Goal: Ask a question

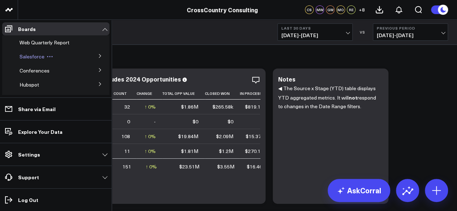
scroll to position [16, 0]
click at [92, 57] on button at bounding box center [100, 55] width 19 height 11
click at [43, 72] on span "Salesforce Marketing Dashboard (2025)" at bounding box center [48, 72] width 49 height 13
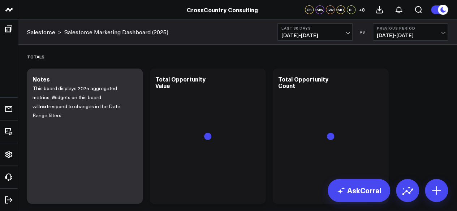
click at [311, 37] on span "07/16/25 - 08/14/25" at bounding box center [314, 36] width 67 height 6
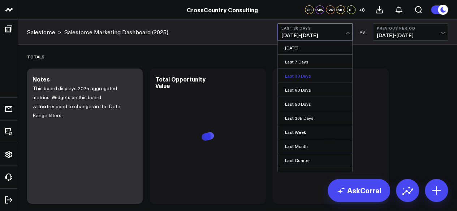
scroll to position [64, 0]
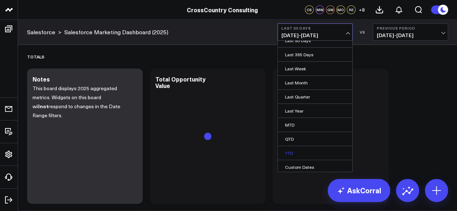
click at [293, 150] on link "YTD" at bounding box center [315, 153] width 74 height 14
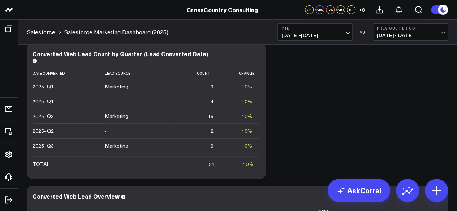
scroll to position [2901, 0]
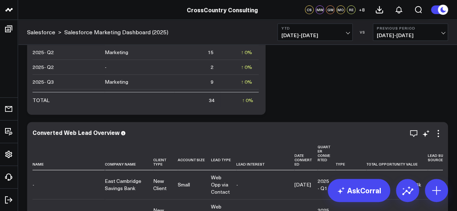
click at [83, 137] on div "Converted Web Lead Overview" at bounding box center [238, 133] width 410 height 8
click at [54, 135] on div "Converted Web Lead Overview" at bounding box center [79, 133] width 93 height 8
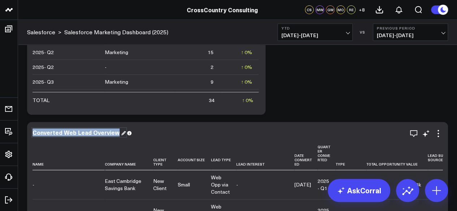
copy div "Converted Web Lead Overview"
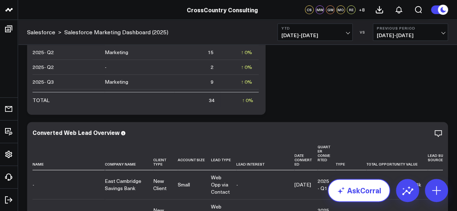
click at [369, 187] on link "AskCorral" at bounding box center [359, 190] width 62 height 23
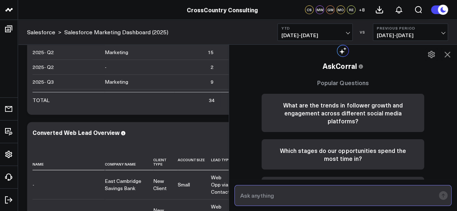
click at [298, 193] on input "text" at bounding box center [336, 195] width 197 height 13
paste input "Converted Web Lead Overview"
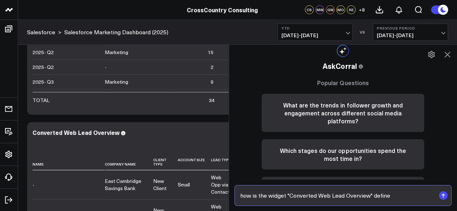
type input "how is the widget "Converted Web Lead Overview" defined"
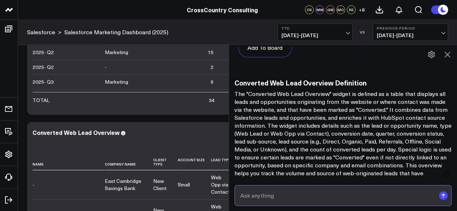
scroll to position [403, 0]
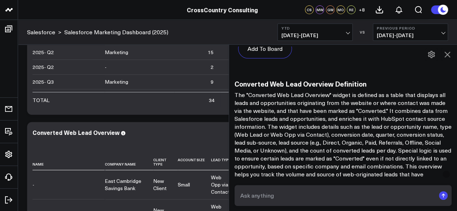
click at [447, 54] on icon at bounding box center [447, 55] width 6 height 6
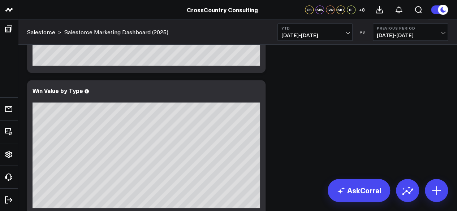
scroll to position [1588, 0]
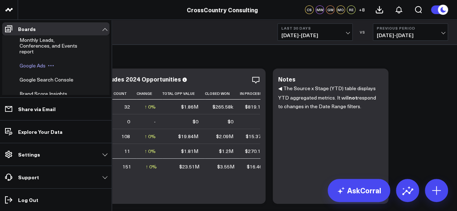
scroll to position [230, 0]
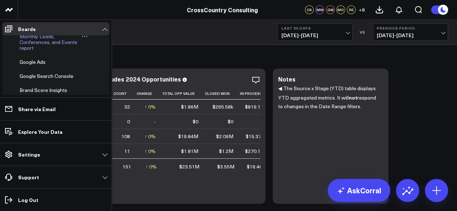
click at [39, 51] on span "Monthly Leads, Conferences, and Events report" at bounding box center [49, 42] width 58 height 18
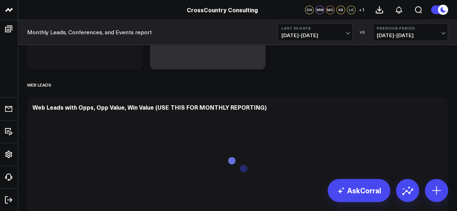
scroll to position [568, 0]
click at [319, 37] on span "07/16/25 - 08/14/25" at bounding box center [314, 36] width 67 height 6
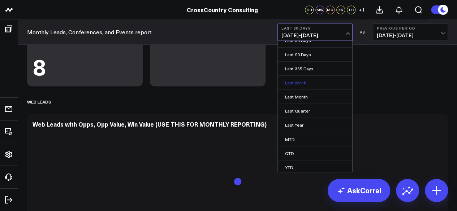
scroll to position [64, 0]
click at [298, 155] on link "YTD" at bounding box center [315, 153] width 74 height 14
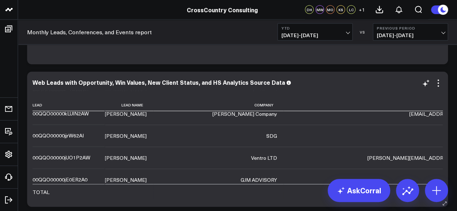
scroll to position [162, 0]
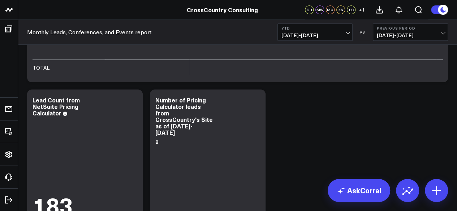
scroll to position [455, 0]
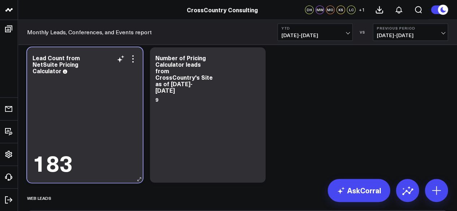
click at [62, 165] on div "183" at bounding box center [53, 162] width 40 height 22
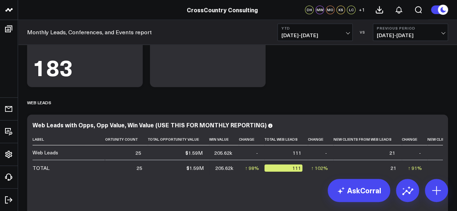
scroll to position [551, 0]
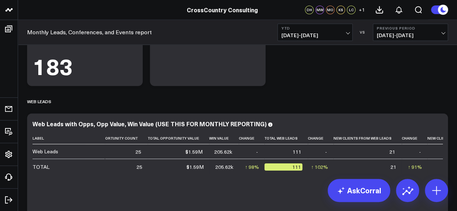
click at [322, 36] on span "01/01/25 - 08/14/25" at bounding box center [314, 36] width 67 height 6
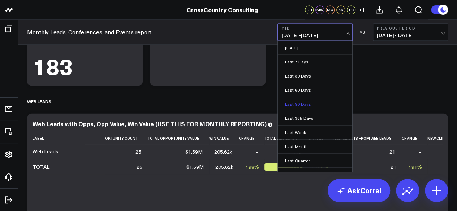
scroll to position [64, 0]
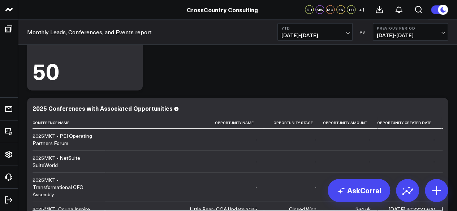
scroll to position [2196, 0]
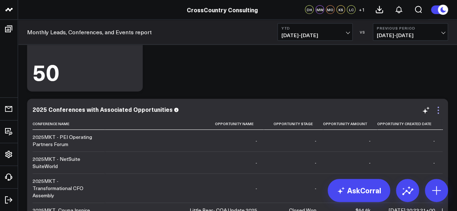
click at [436, 108] on icon at bounding box center [438, 110] width 9 height 9
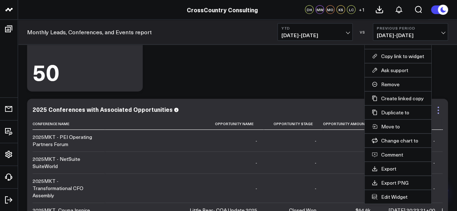
click at [439, 110] on icon at bounding box center [438, 110] width 9 height 9
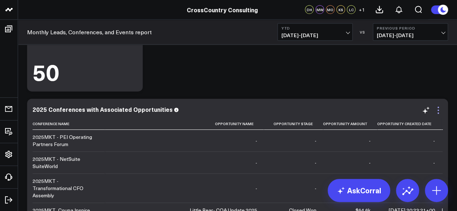
click at [439, 110] on icon at bounding box center [438, 110] width 9 height 9
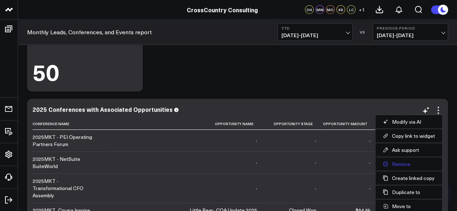
click at [411, 162] on button "Remove" at bounding box center [408, 164] width 52 height 7
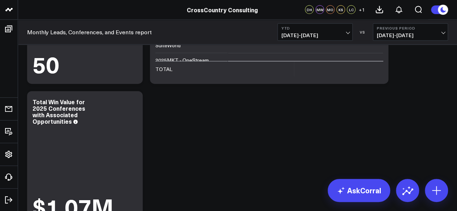
scroll to position [2203, 0]
click at [131, 101] on icon at bounding box center [133, 103] width 9 height 9
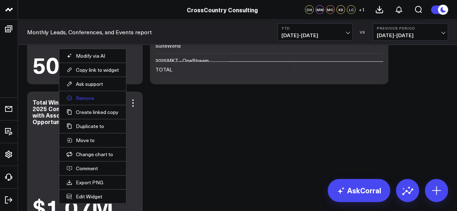
click at [95, 95] on button "Remove" at bounding box center [92, 98] width 52 height 7
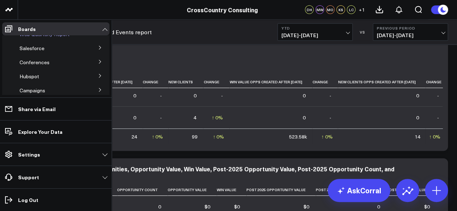
scroll to position [23, 0]
click at [99, 49] on button at bounding box center [100, 47] width 19 height 11
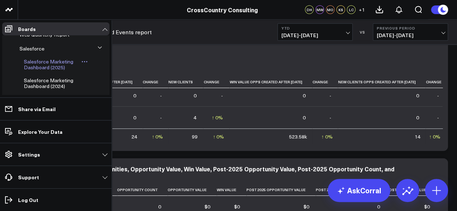
click at [50, 64] on span "Salesforce Marketing Dashboard (2025)" at bounding box center [48, 64] width 49 height 13
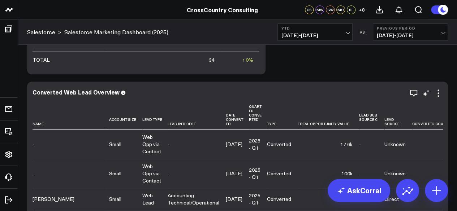
scroll to position [0, 68]
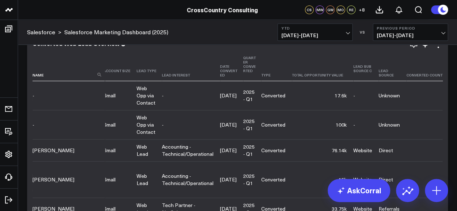
scroll to position [2952, 0]
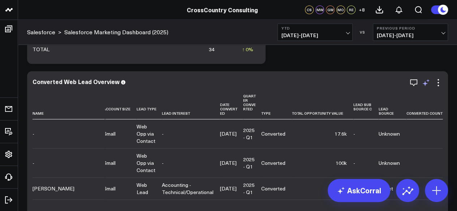
click at [425, 86] on icon at bounding box center [425, 82] width 9 height 9
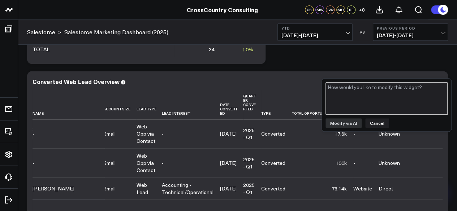
click at [368, 97] on textarea at bounding box center [386, 98] width 122 height 33
type textarea "C"
type textarea "Could you add a win value column?"
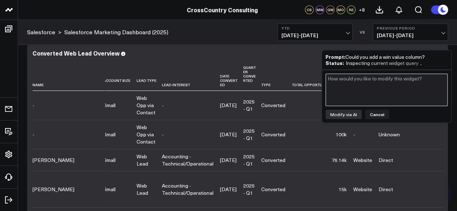
scroll to position [2968, 0]
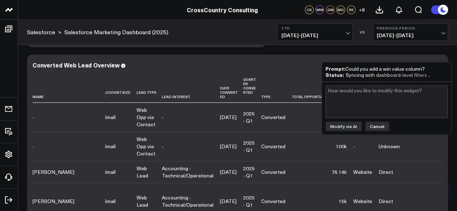
click at [371, 123] on button "Cancel" at bounding box center [377, 126] width 24 height 9
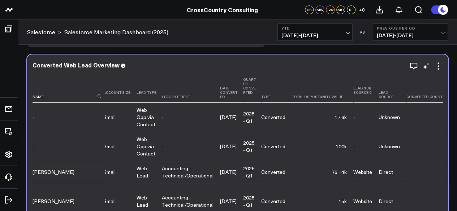
click at [424, 75] on th "Converted Count" at bounding box center [429, 88] width 46 height 29
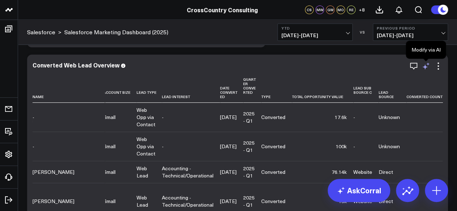
click at [427, 68] on icon at bounding box center [425, 66] width 9 height 9
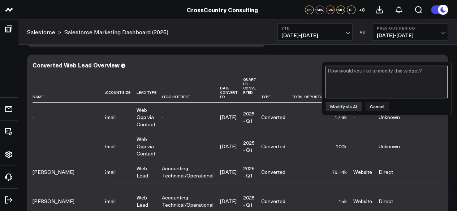
click at [390, 77] on textarea at bounding box center [386, 82] width 122 height 33
type textarea "Could you add a win value column"
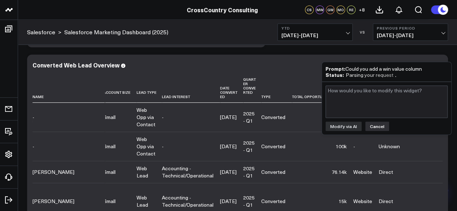
click at [381, 122] on button "Cancel" at bounding box center [377, 126] width 24 height 9
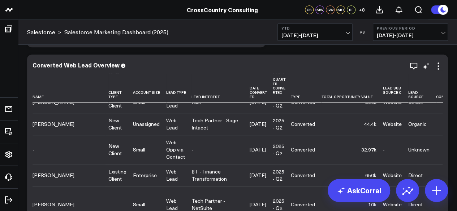
scroll to position [394, 45]
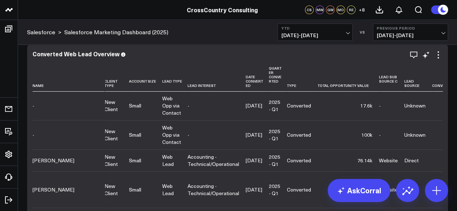
scroll to position [0, 74]
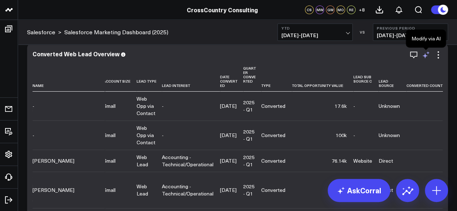
click at [426, 56] on icon at bounding box center [425, 55] width 9 height 9
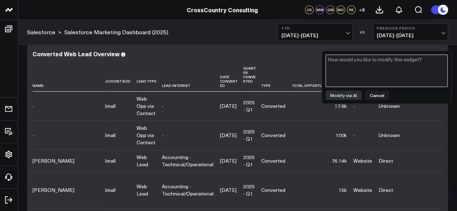
click at [391, 69] on textarea at bounding box center [386, 71] width 122 height 33
type textarea "Could you add a win value column"
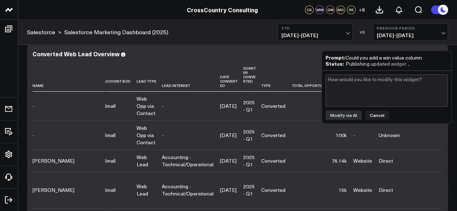
click at [371, 65] on div "Publishing updated widget" at bounding box center [380, 64] width 68 height 6
click at [379, 111] on button "Cancel" at bounding box center [377, 115] width 24 height 9
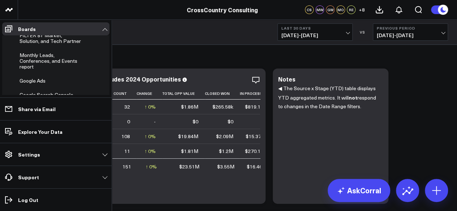
scroll to position [212, 0]
click at [43, 70] on span "Monthly Leads, Conferences, and Events report" at bounding box center [49, 60] width 58 height 18
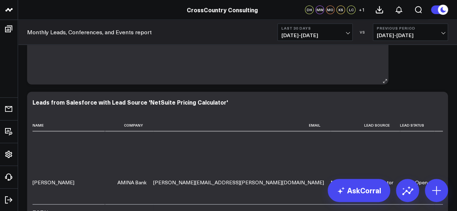
scroll to position [98, 0]
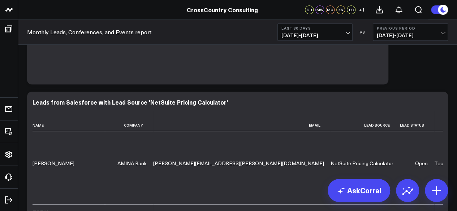
click at [314, 38] on span "[DATE] - [DATE]" at bounding box center [314, 36] width 67 height 6
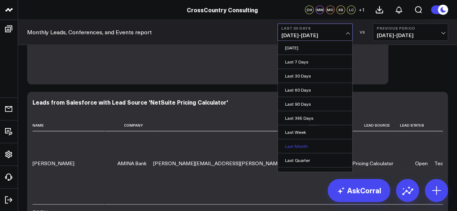
scroll to position [64, 0]
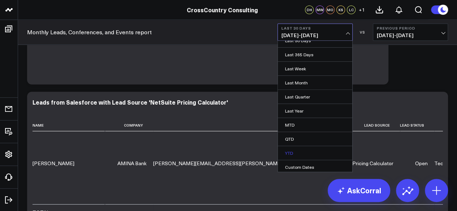
click at [302, 151] on link "YTD" at bounding box center [315, 153] width 74 height 14
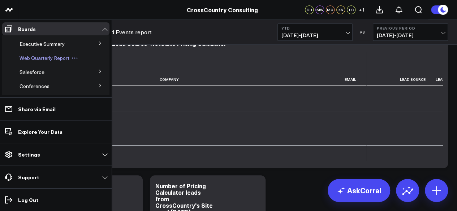
scroll to position [9, 0]
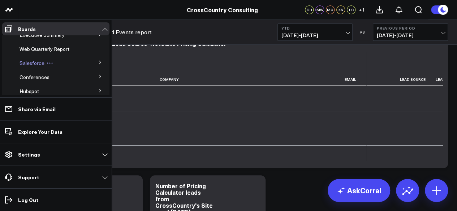
click at [31, 65] on span "Salesforce" at bounding box center [32, 63] width 25 height 7
click at [98, 62] on icon at bounding box center [100, 62] width 4 height 4
click at [48, 78] on span "Salesforce Marketing Dashboard (2025)" at bounding box center [48, 79] width 49 height 13
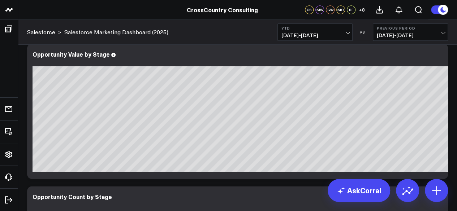
scroll to position [332, 0]
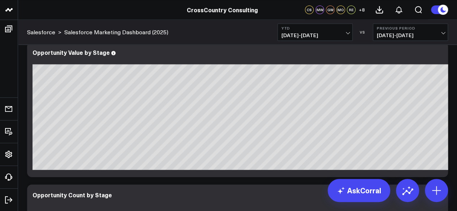
drag, startPoint x: 168, startPoint y: 76, endPoint x: 211, endPoint y: 180, distance: 112.2
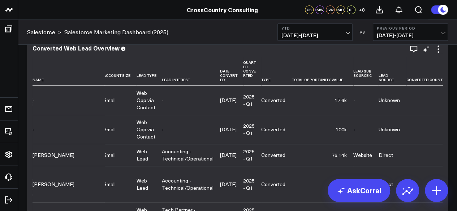
scroll to position [2940, 0]
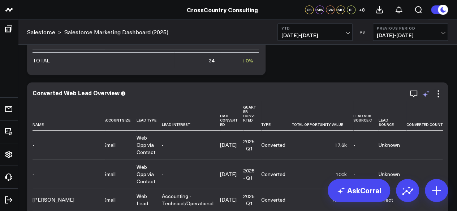
click at [424, 95] on icon at bounding box center [424, 94] width 5 height 5
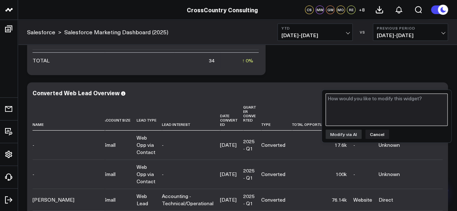
click at [379, 112] on textarea at bounding box center [386, 110] width 122 height 33
type textarea "Could you add a win value column"
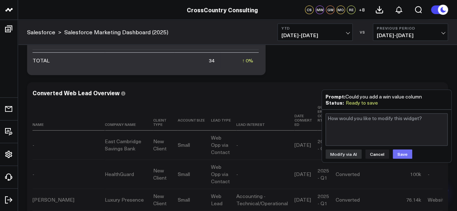
click at [404, 153] on button "Save" at bounding box center [403, 154] width 20 height 9
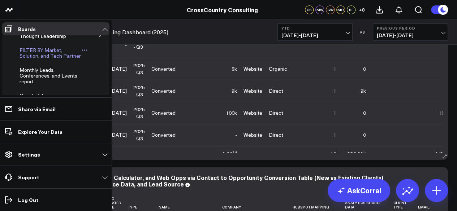
scroll to position [256, 0]
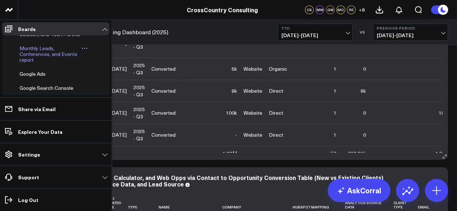
click at [38, 63] on span "Monthly Leads, Conferences, and Events report" at bounding box center [49, 54] width 58 height 18
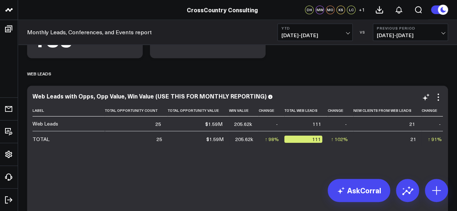
scroll to position [588, 0]
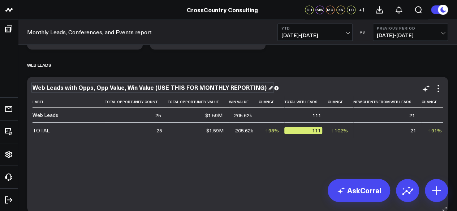
click at [157, 85] on div "Web Leads with Opps, Opp Value, Win Value (USE THIS FOR MONTHLY REPORTING)" at bounding box center [153, 87] width 240 height 8
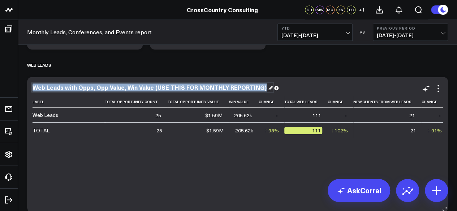
click at [157, 85] on div "Web Leads with Opps, Opp Value, Win Value (USE THIS FOR MONTHLY REPORTING)" at bounding box center [153, 87] width 240 height 8
copy div "Web Leads with Opps, Opp Value, Win Value (USE THIS FOR MONTHLY REPORTING)"
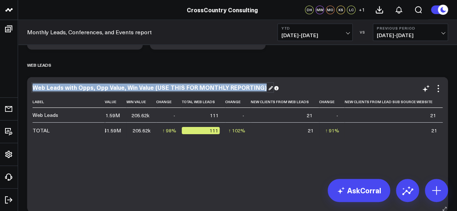
scroll to position [0, 113]
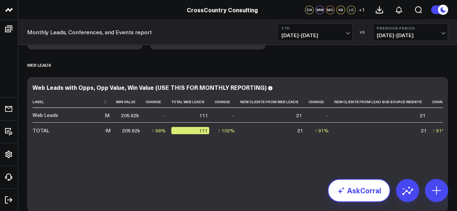
click at [348, 190] on link "AskCorral" at bounding box center [359, 190] width 62 height 23
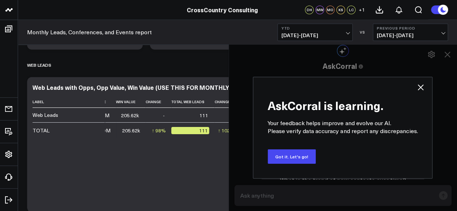
scroll to position [716, 0]
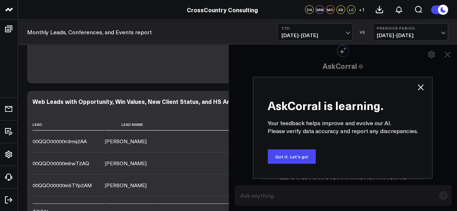
click at [422, 86] on use at bounding box center [421, 88] width 6 height 6
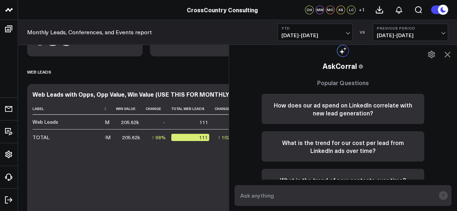
scroll to position [581, 0]
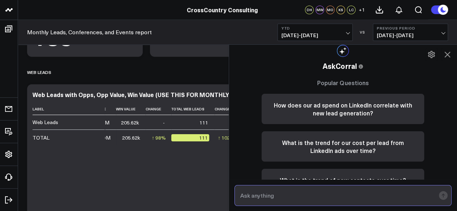
click at [289, 194] on input "text" at bounding box center [336, 195] width 197 height 13
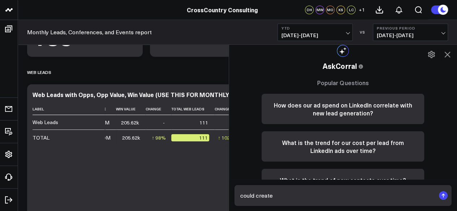
click at [450, 53] on icon at bounding box center [447, 54] width 9 height 9
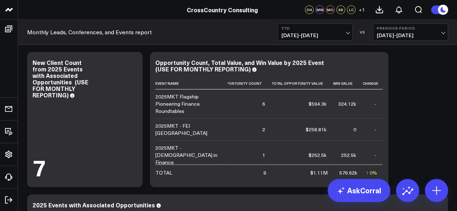
scroll to position [0, 0]
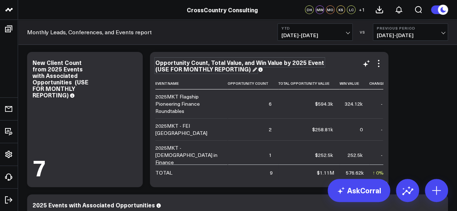
click at [216, 63] on div "Opportunity Count, Total Value, and Win Value by 2025 Event (USE FOR MONTHLY RE…" at bounding box center [239, 66] width 169 height 14
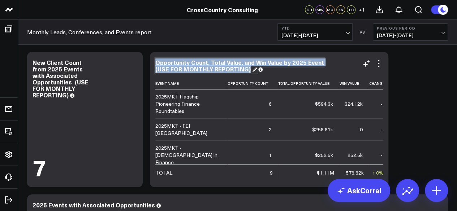
click at [216, 63] on div "Opportunity Count, Total Value, and Win Value by 2025 Event (USE FOR MONTHLY RE…" at bounding box center [239, 66] width 169 height 14
copy div "Opportunity Count, Total Value, and Win Value by 2025 Event (USE FOR MONTHLY RE…"
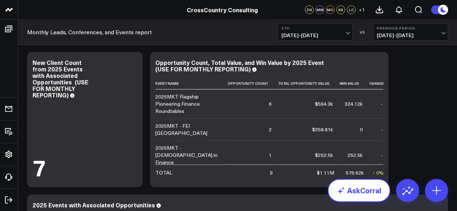
click at [351, 191] on link "AskCorral" at bounding box center [359, 190] width 62 height 23
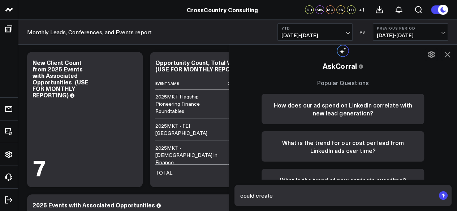
click at [281, 203] on form "could create" at bounding box center [342, 195] width 217 height 21
click at [283, 201] on input "could create" at bounding box center [336, 195] width 197 height 13
paste input "Opportunity Count, Total Value, and Win Value by 2025 Event (USE FOR MONTHLY RE…"
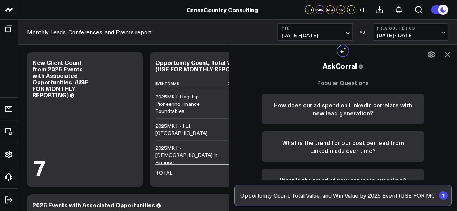
drag, startPoint x: 274, startPoint y: 198, endPoint x: 218, endPoint y: 199, distance: 56.7
click at [218, 199] on body "CrossCountry Consulting CrossCountry Consulting DH MW MO KS LC + 1 Boards Execu…" at bounding box center [228, 116] width 457 height 2640
click at [295, 200] on input "Opportunity Count, Total Value, and Win Value by 2025 Event (USE FOR MONTHLY RE…" at bounding box center [336, 195] width 197 height 13
drag, startPoint x: 295, startPoint y: 200, endPoint x: 453, endPoint y: 204, distance: 157.5
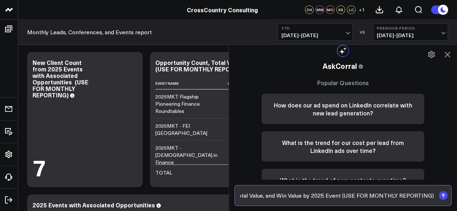
click at [453, 204] on div "AskCorral This feature is experimental, yet powerful. Always check your answers…" at bounding box center [343, 128] width 228 height 167
click at [429, 197] on input "Opportunity Count, Total Value, and Win Value by 2025 Event (USE FOR MONTHLY RE…" at bounding box center [336, 195] width 197 height 13
type input "Opportunity Count, Total Value, and Win Value by 2025 Event (USE FOR MONTHLY RE…"
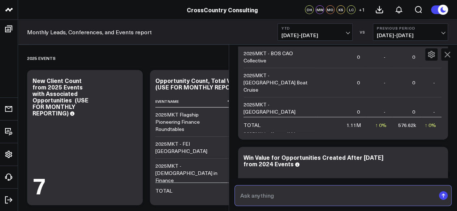
scroll to position [0, 92]
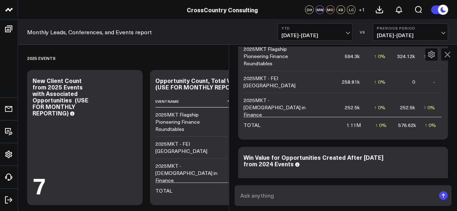
click at [447, 51] on icon at bounding box center [447, 54] width 9 height 9
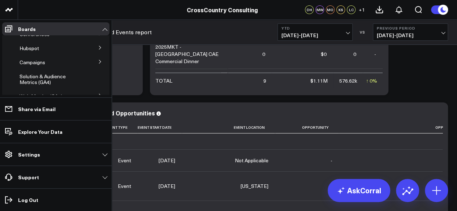
scroll to position [0, 0]
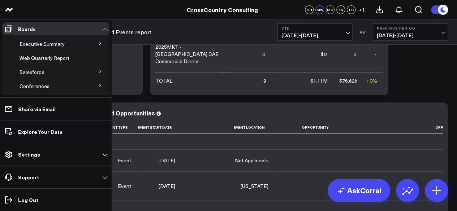
click at [98, 72] on icon at bounding box center [100, 71] width 4 height 4
click at [56, 87] on span "Salesforce Marketing Dashboard (2025)" at bounding box center [48, 88] width 49 height 13
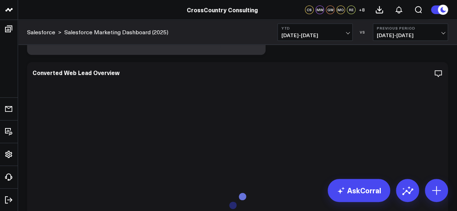
scroll to position [2966, 0]
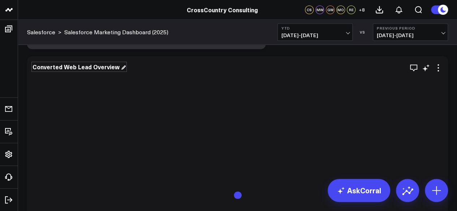
click at [74, 69] on div "Converted Web Lead Overview" at bounding box center [79, 67] width 93 height 8
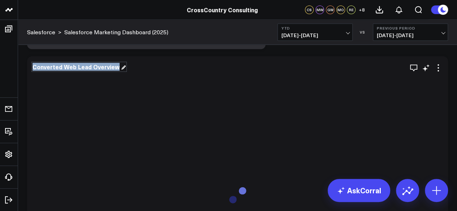
click at [74, 69] on div "Converted Web Lead Overview" at bounding box center [79, 67] width 93 height 8
copy div "Converted Web Lead Overview"
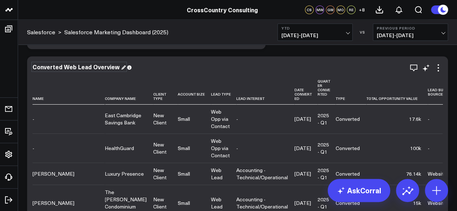
click at [72, 69] on div "Converted Web Lead Overview" at bounding box center [79, 67] width 93 height 8
copy div "Converted Web Lead Overview"
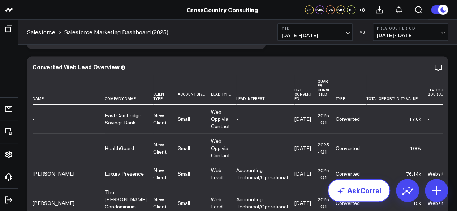
click at [361, 193] on link "AskCorral" at bounding box center [359, 190] width 62 height 23
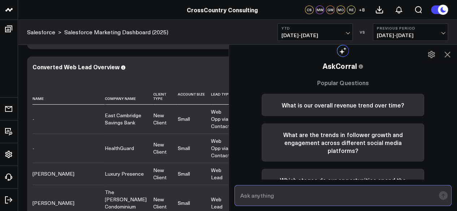
click at [338, 191] on input "text" at bounding box center [336, 195] width 197 height 13
paste input "Converted Web Lead Overview"
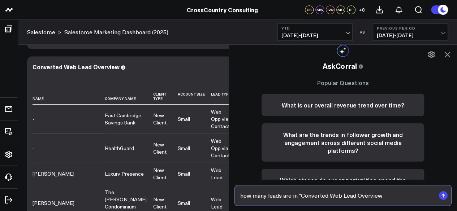
type input "how many leads are in "Converted Web Lead Overview""
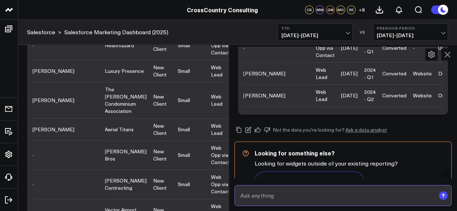
scroll to position [146, 0]
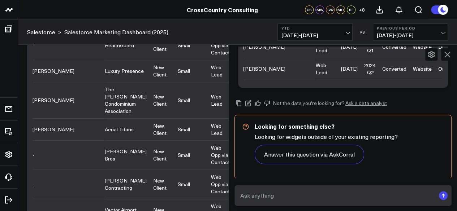
click at [293, 188] on form at bounding box center [342, 195] width 217 height 21
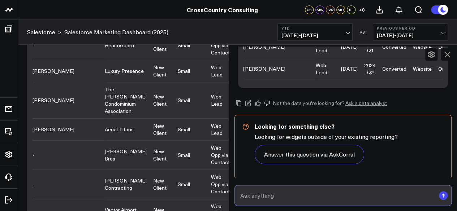
click at [291, 194] on input "text" at bounding box center [336, 195] width 197 height 13
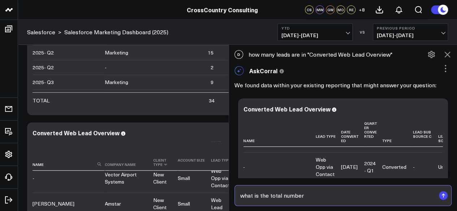
scroll to position [204, 0]
type input "what is the total number in the name column"
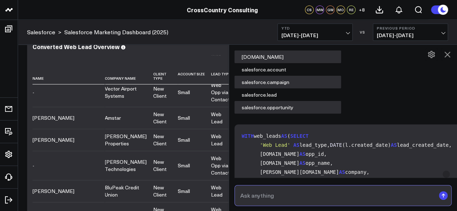
scroll to position [251, 0]
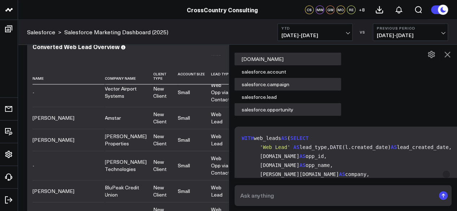
click at [449, 53] on icon at bounding box center [447, 54] width 9 height 9
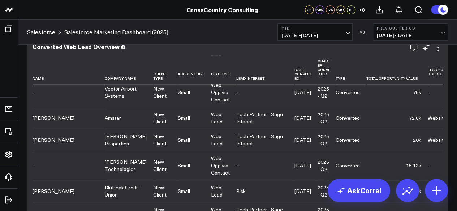
scroll to position [137, 0]
